Goal: Task Accomplishment & Management: Manage account settings

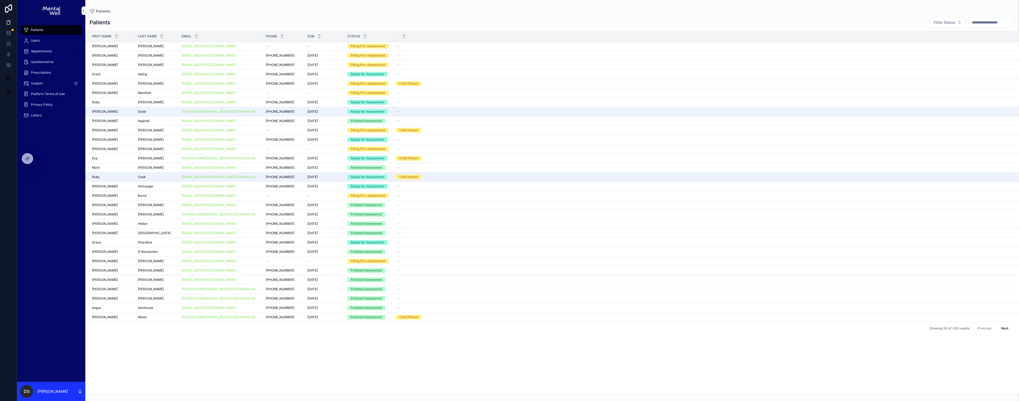
click at [50, 388] on div "DS [PERSON_NAME]" at bounding box center [51, 390] width 68 height 19
click at [6, 64] on icon at bounding box center [8, 64] width 5 height 5
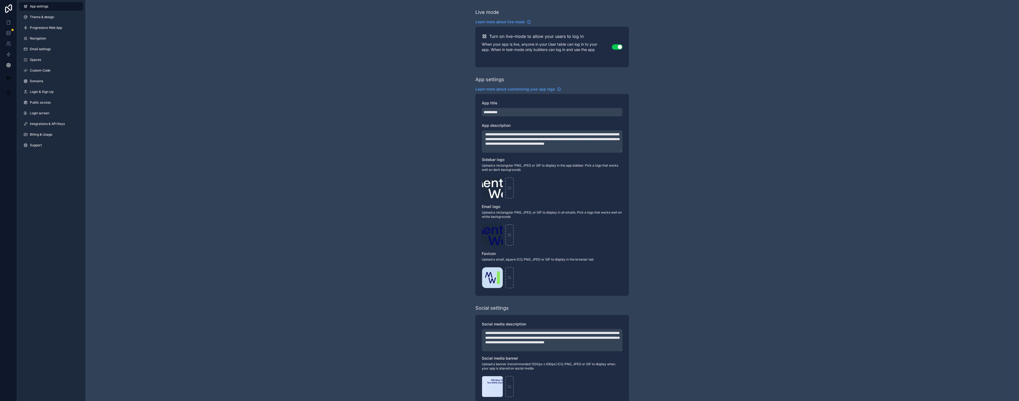
click at [51, 113] on link "Login screen" at bounding box center [51, 113] width 64 height 9
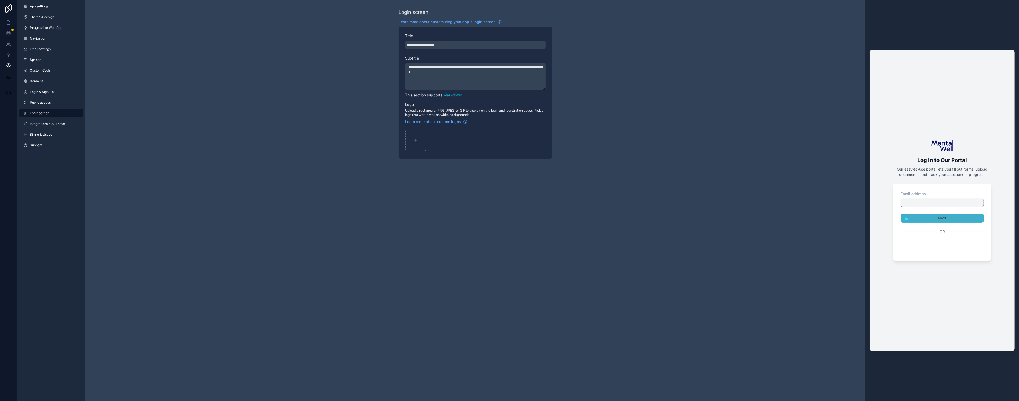
click at [60, 92] on link "Login & Sign Up" at bounding box center [51, 91] width 64 height 9
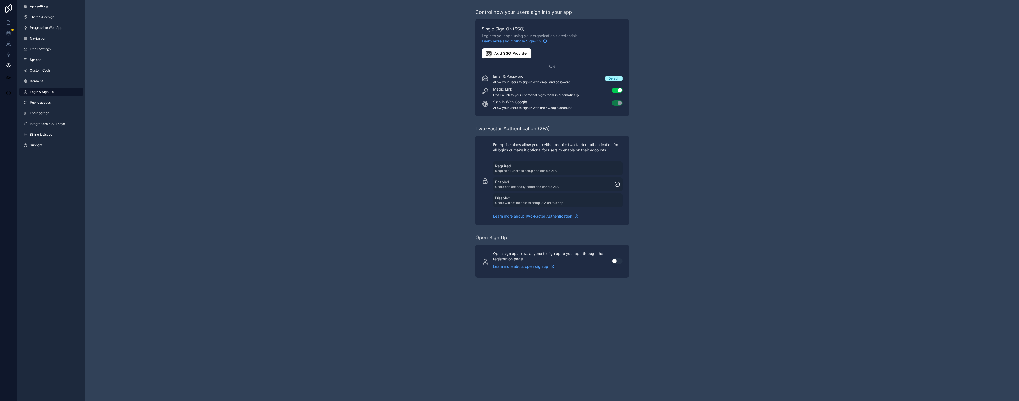
click at [649, 190] on div "Control how your users sign into your app Single Sign-On (SSO) Login to your ap…" at bounding box center [552, 143] width 934 height 286
click at [432, 74] on div "Control how your users sign into your app Single Sign-On (SSO) Login to your ap…" at bounding box center [552, 143] width 934 height 286
